Goal: Information Seeking & Learning: Check status

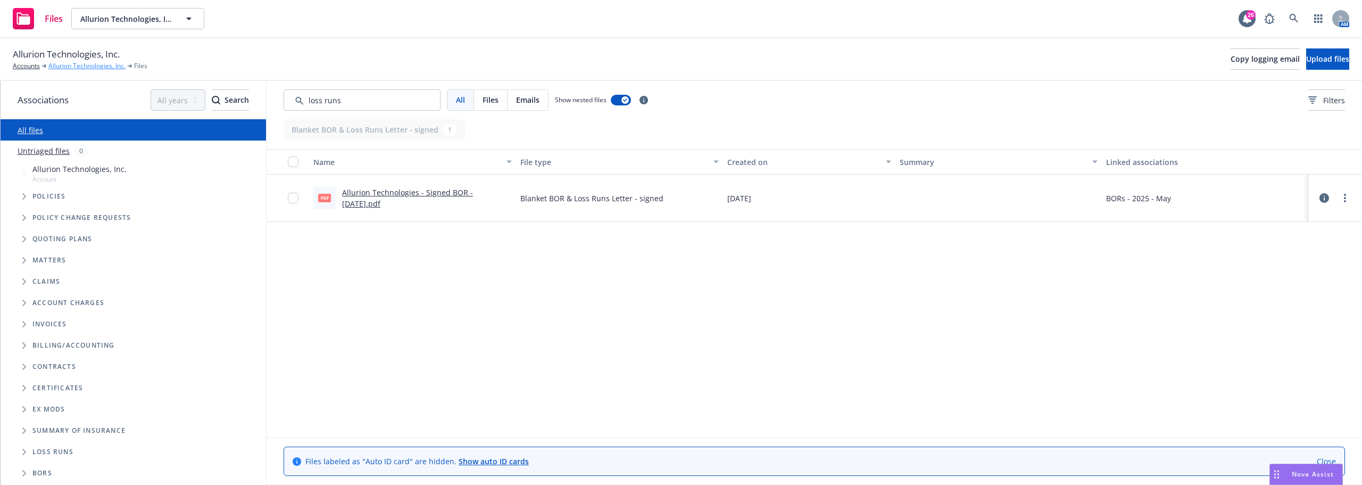
click at [88, 64] on link "Allurion Technologies, Inc." at bounding box center [86, 66] width 77 height 10
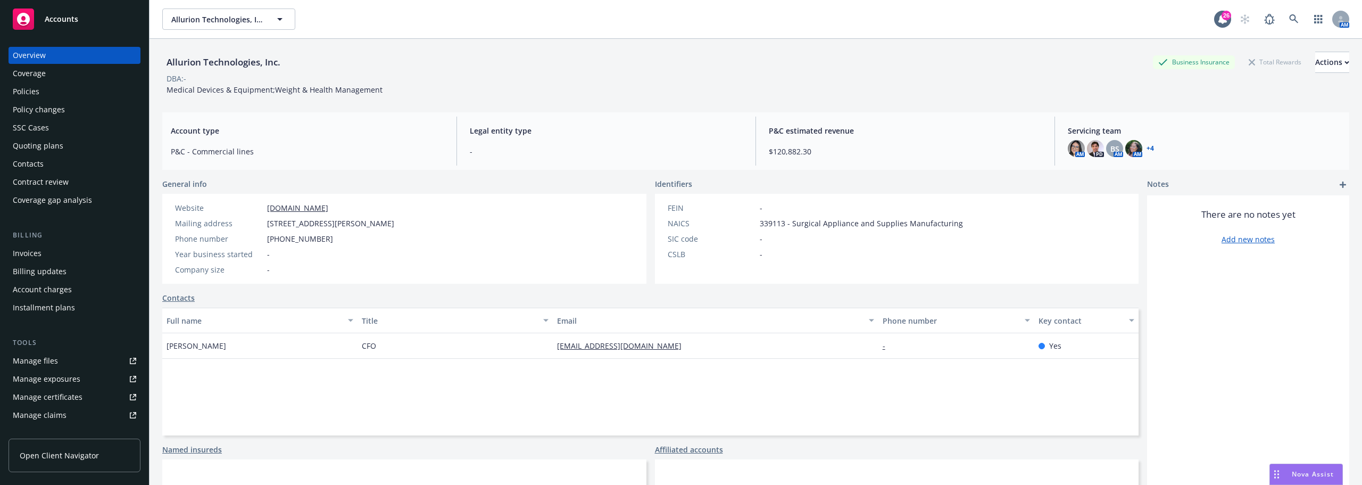
click at [32, 93] on div "Policies" at bounding box center [26, 91] width 27 height 17
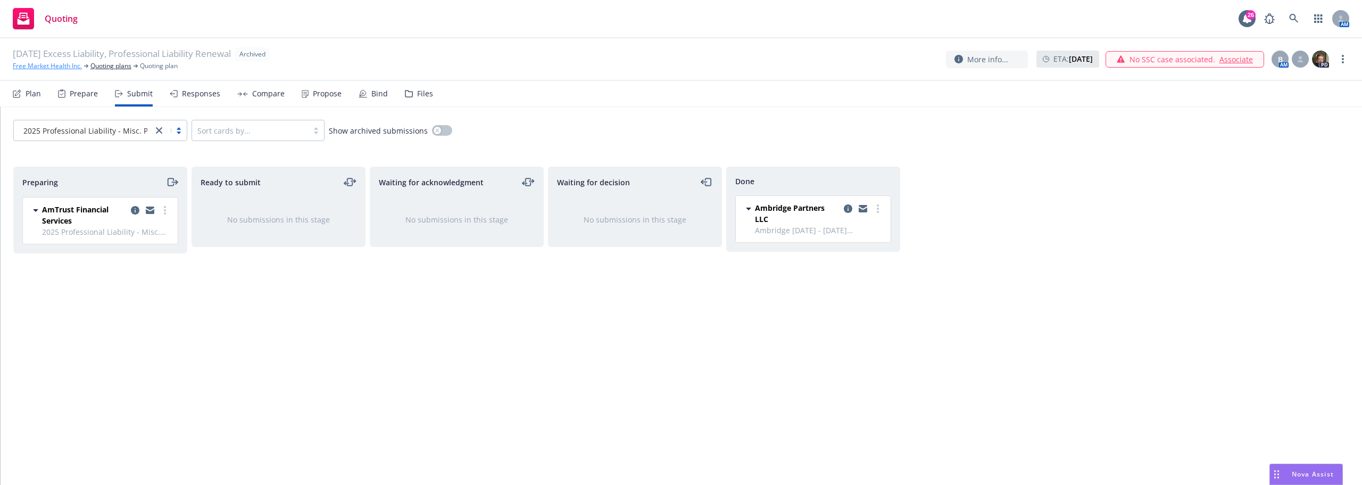
click at [78, 67] on link "Free Market Health Inc." at bounding box center [47, 66] width 69 height 10
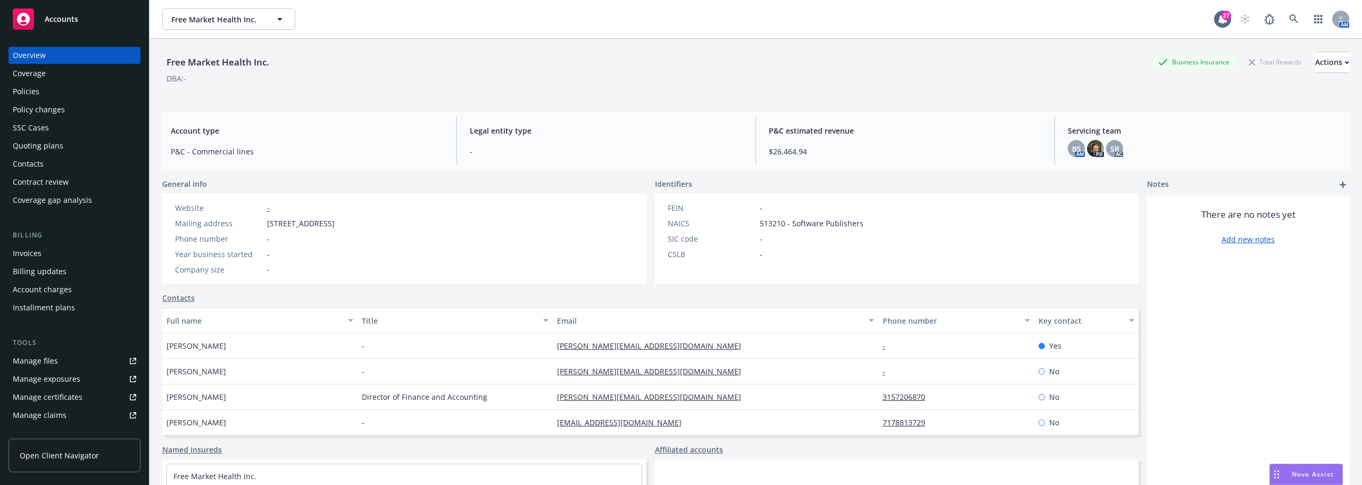
click at [62, 91] on div "Policies" at bounding box center [74, 91] width 123 height 17
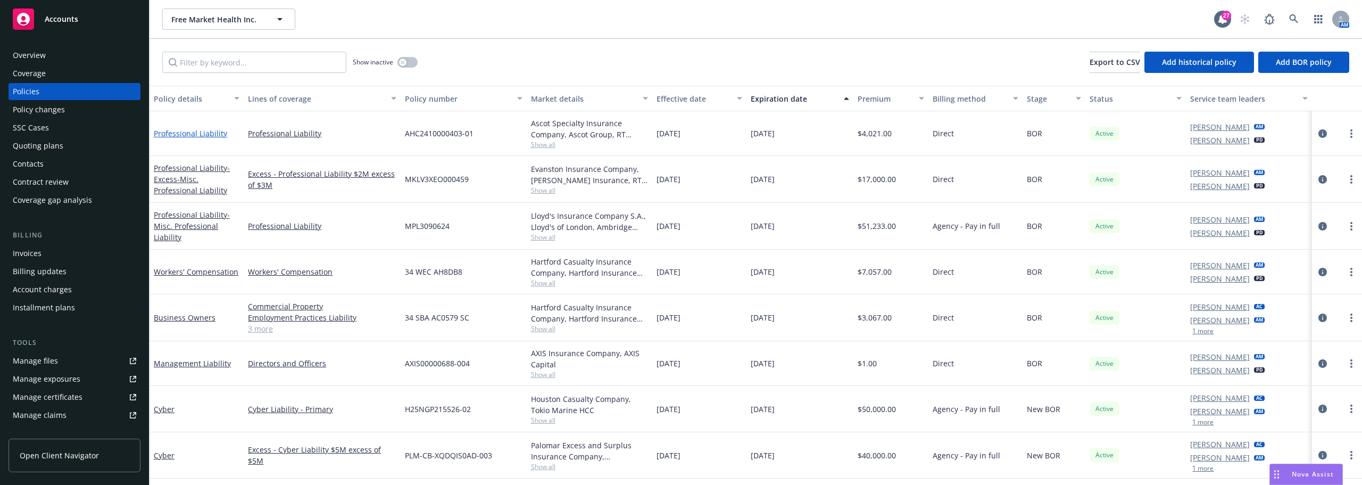
click at [187, 131] on link "Professional Liability" at bounding box center [190, 133] width 73 height 10
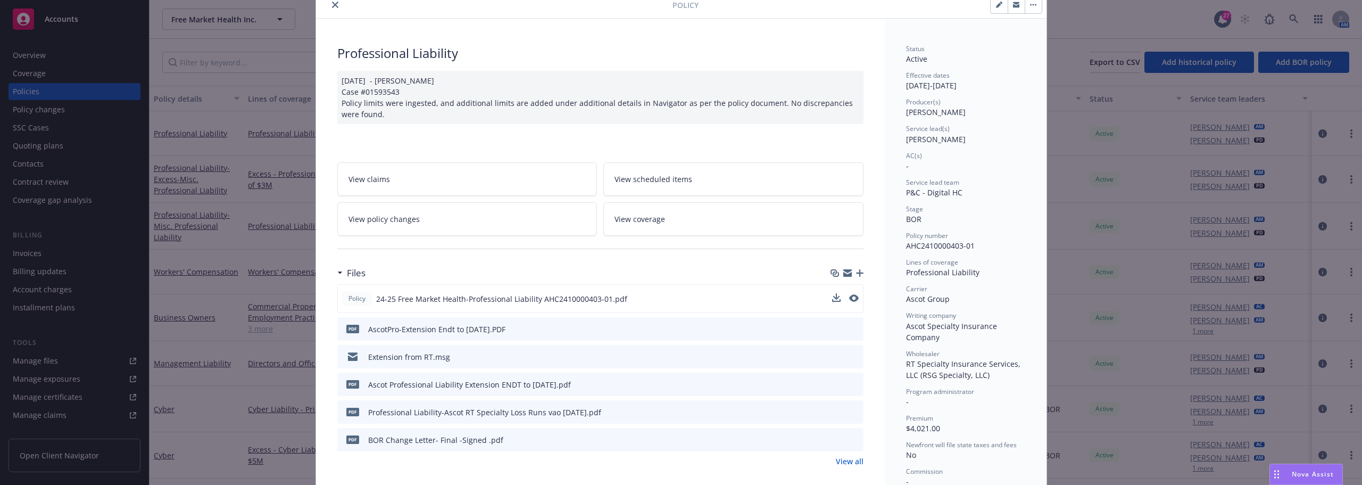
scroll to position [53, 0]
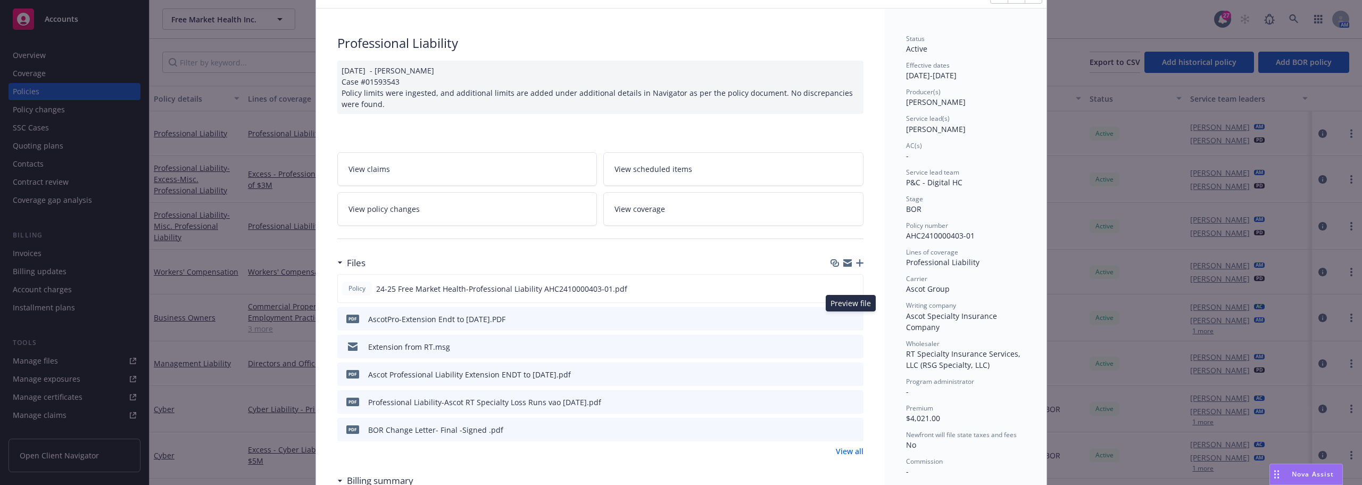
click at [853, 320] on icon "preview file" at bounding box center [854, 317] width 10 height 7
click at [850, 293] on button at bounding box center [854, 288] width 10 height 11
click at [850, 287] on icon "preview file" at bounding box center [853, 287] width 10 height 7
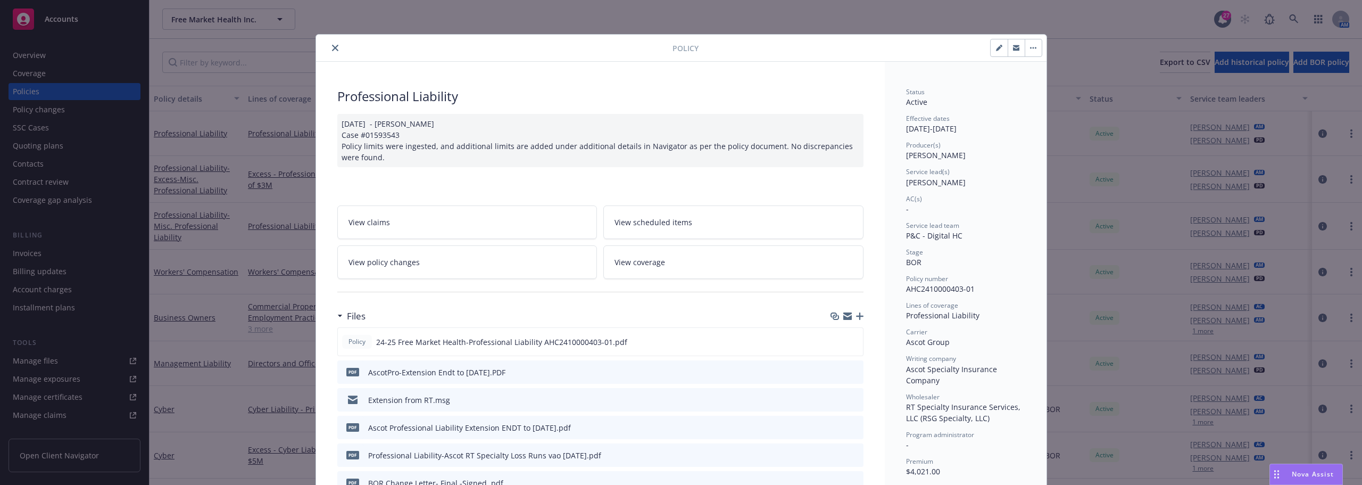
click at [333, 51] on button "close" at bounding box center [335, 47] width 13 height 13
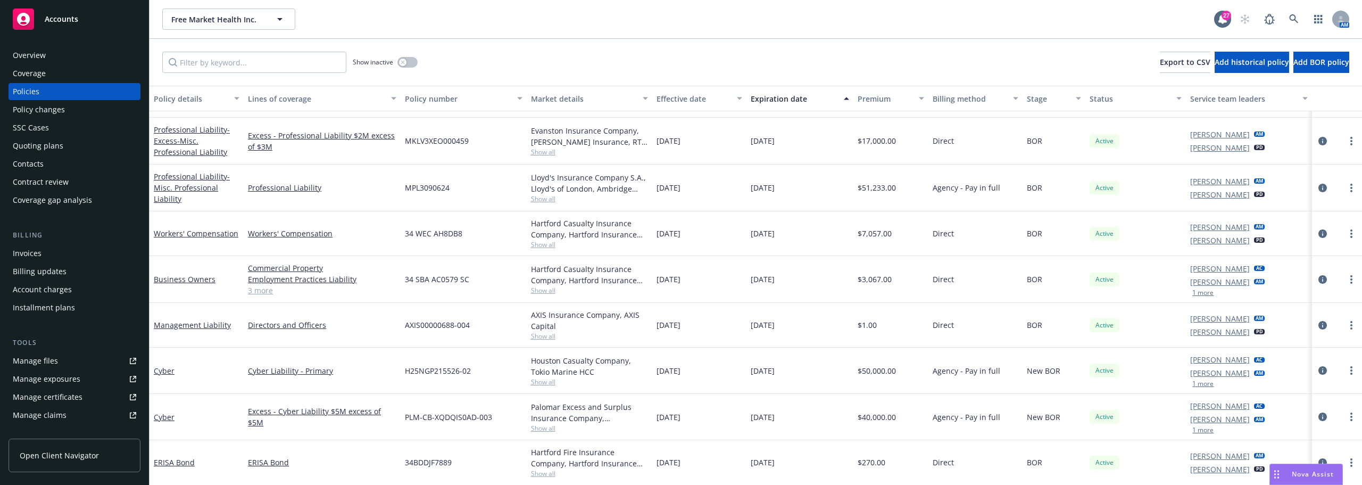
scroll to position [39, 0]
click at [197, 234] on link "Workers' Compensation" at bounding box center [196, 233] width 85 height 10
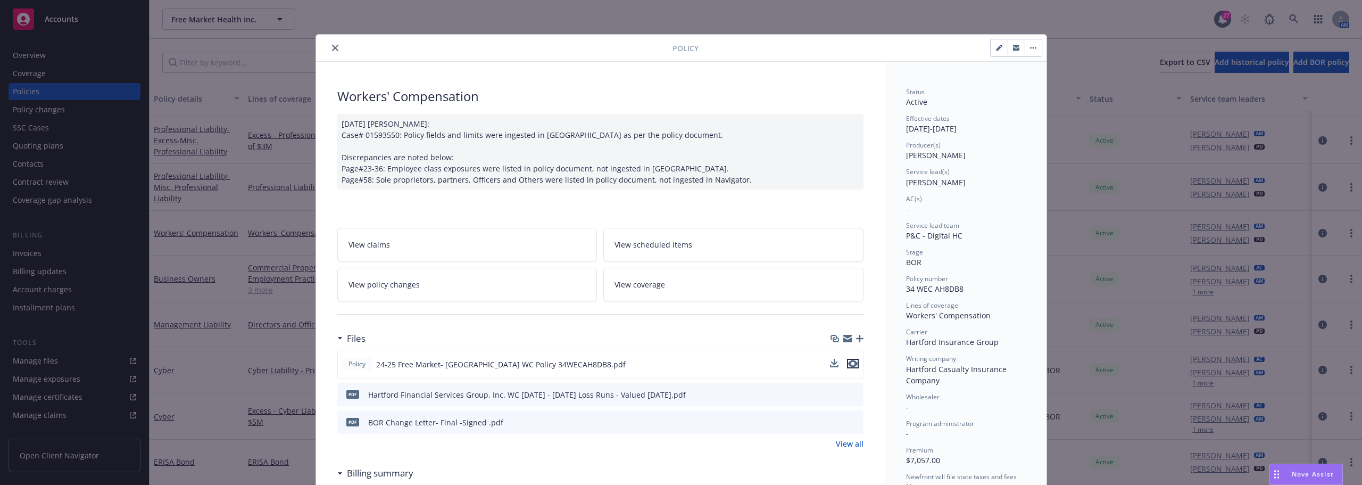
click at [848, 365] on icon "preview file" at bounding box center [853, 363] width 10 height 7
